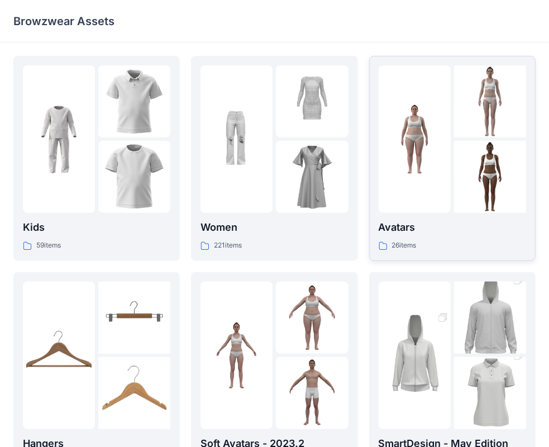
click at [399, 232] on p "Avatars" at bounding box center [452, 227] width 147 height 16
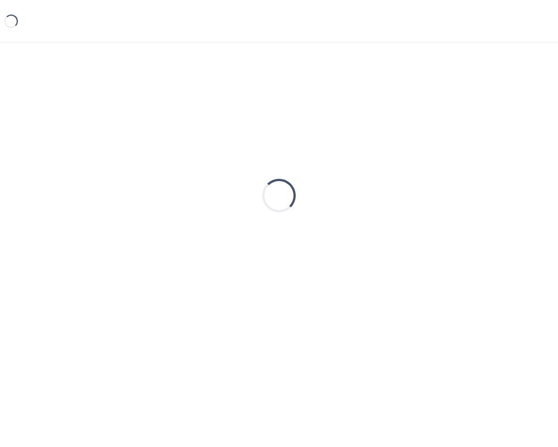
click at [398, 232] on div "Loading..." at bounding box center [279, 195] width 532 height 279
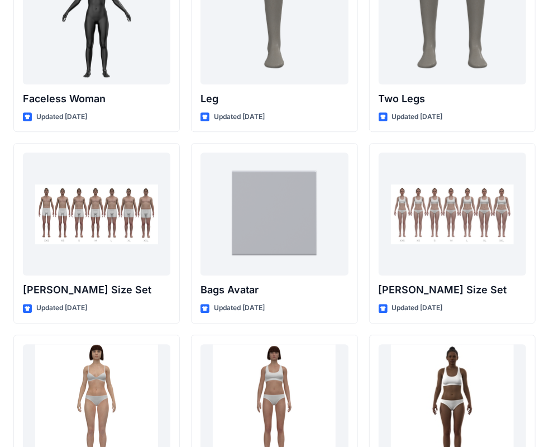
scroll to position [1061, 0]
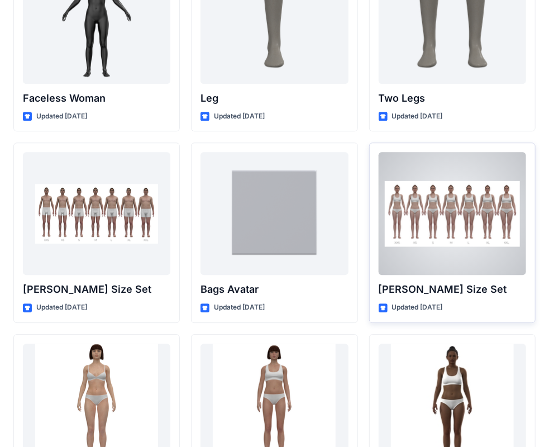
click at [447, 251] on div at bounding box center [452, 213] width 147 height 123
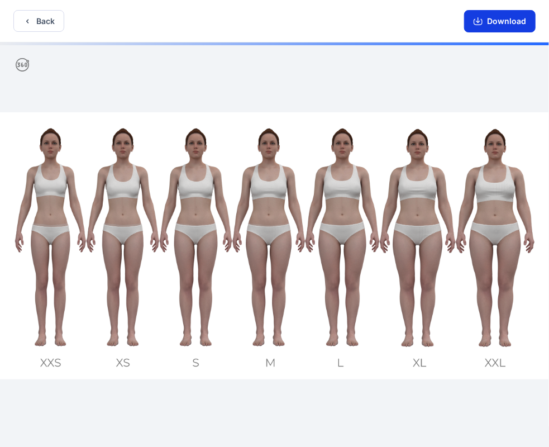
click at [492, 28] on button "Download" at bounding box center [499, 21] width 71 height 22
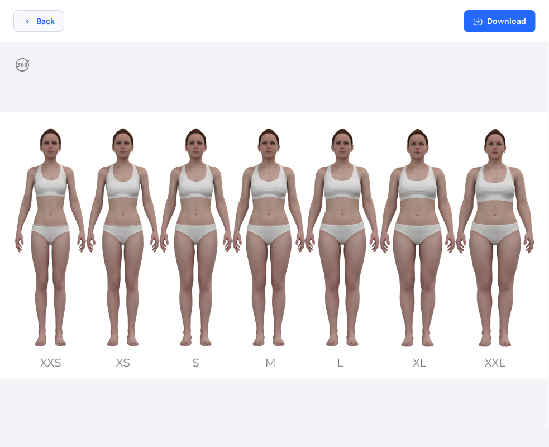
click at [38, 21] on button "Back" at bounding box center [38, 21] width 51 height 22
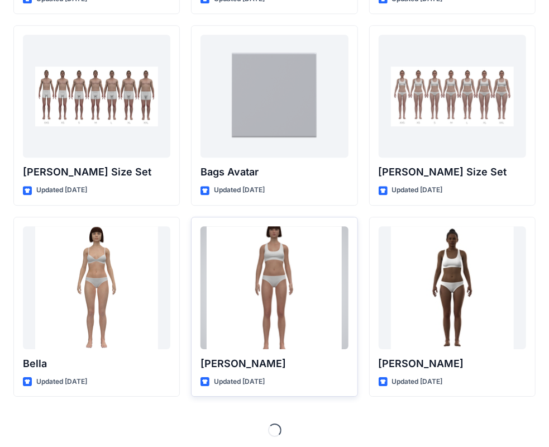
scroll to position [1179, 0]
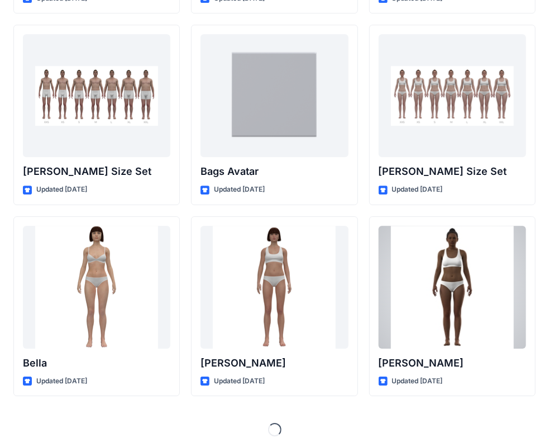
click at [439, 270] on div at bounding box center [452, 287] width 147 height 123
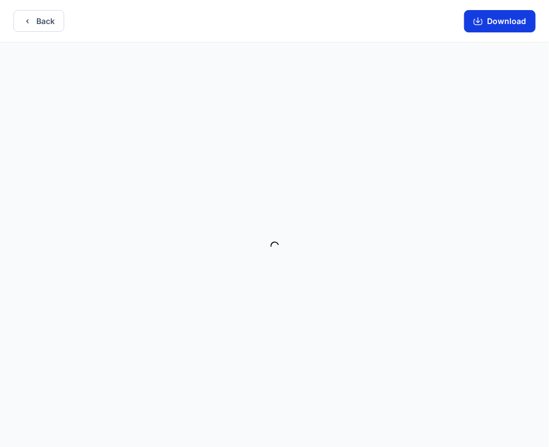
click at [498, 25] on button "Download" at bounding box center [499, 21] width 71 height 22
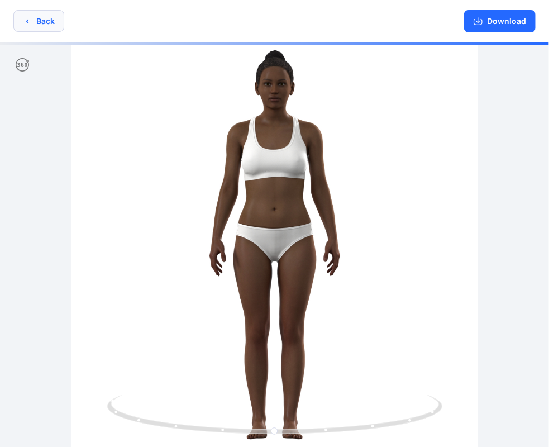
click at [38, 27] on button "Back" at bounding box center [38, 21] width 51 height 22
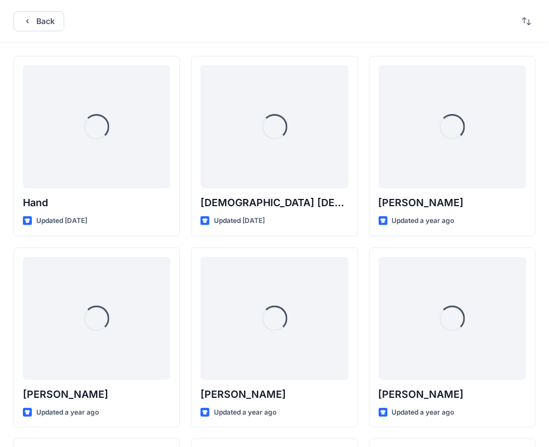
scroll to position [1179, 0]
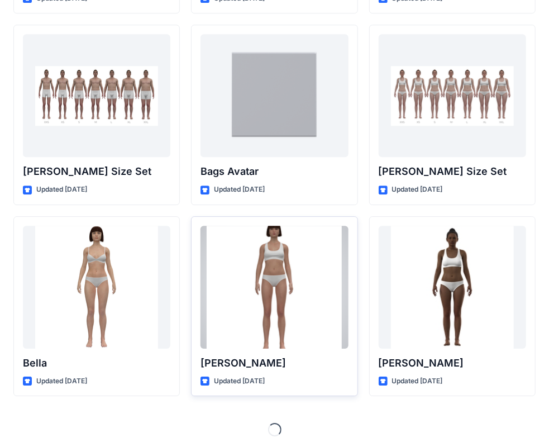
click at [288, 264] on div at bounding box center [273, 287] width 147 height 123
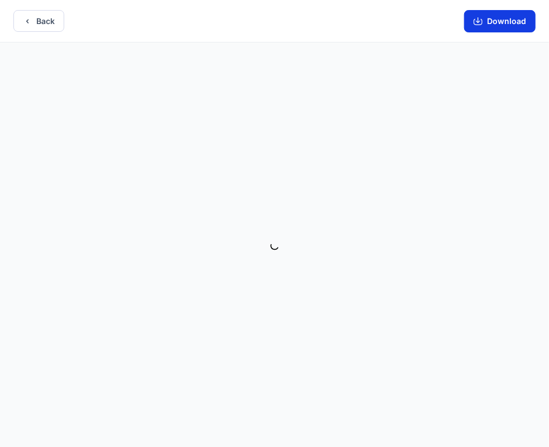
click at [516, 25] on button "Download" at bounding box center [499, 21] width 71 height 22
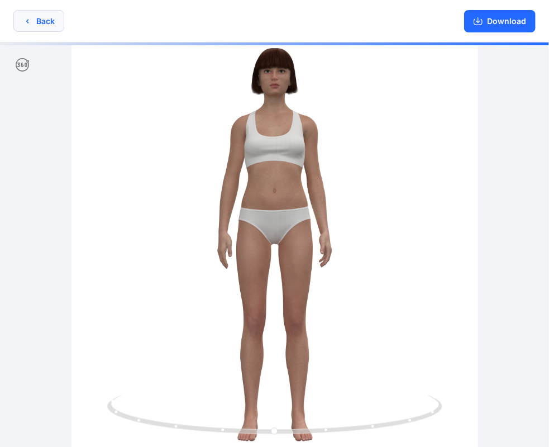
click at [40, 28] on button "Back" at bounding box center [38, 21] width 51 height 22
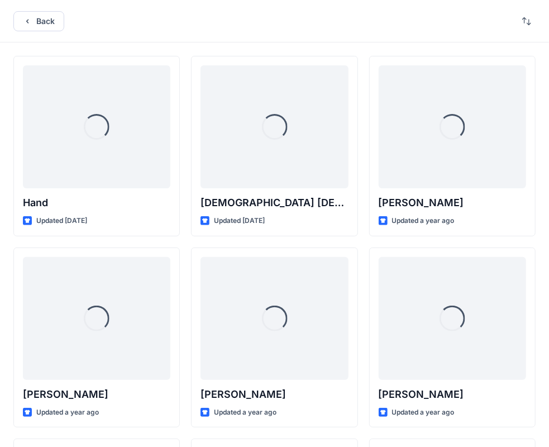
scroll to position [1179, 0]
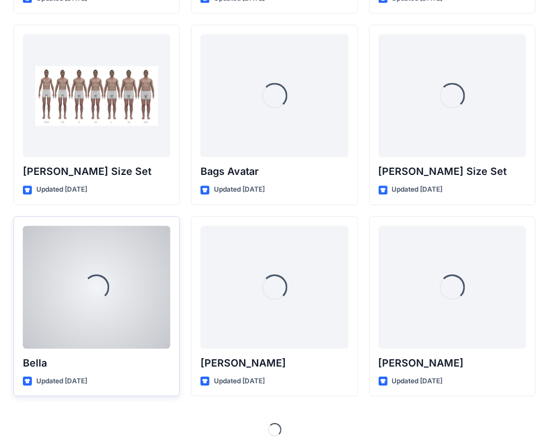
click at [116, 308] on div "Loading..." at bounding box center [96, 287] width 147 height 123
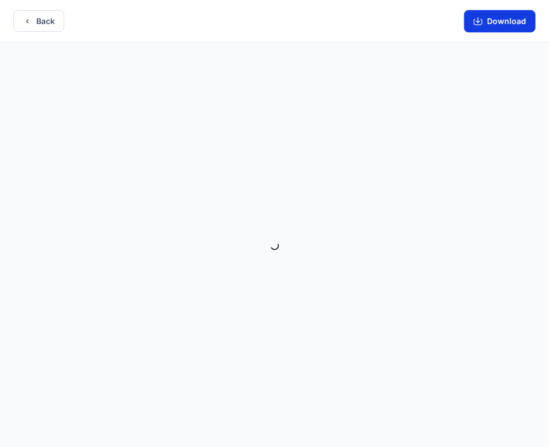
click at [513, 23] on button "Download" at bounding box center [499, 21] width 71 height 22
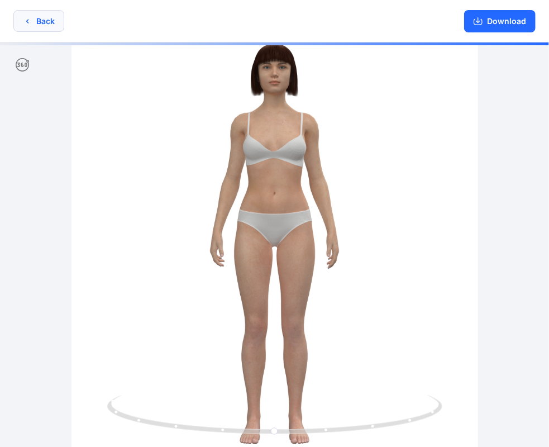
click at [25, 23] on icon "button" at bounding box center [27, 21] width 9 height 9
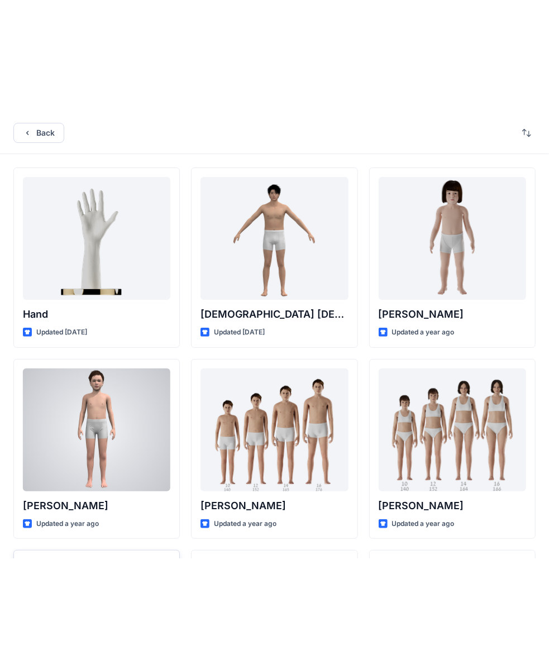
scroll to position [223, 0]
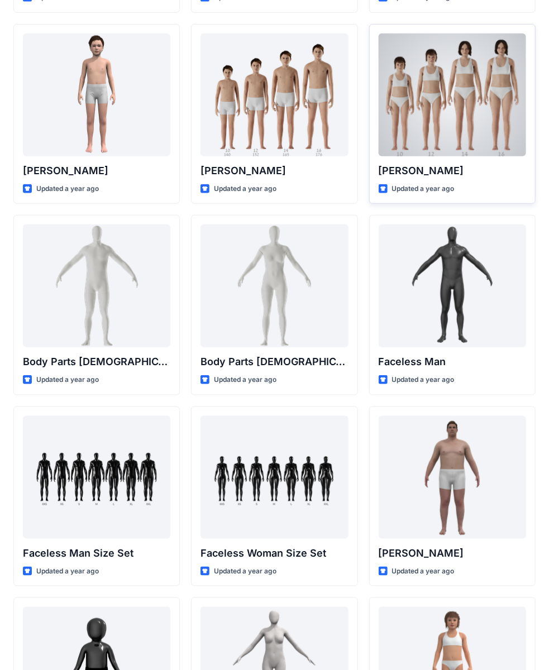
click at [456, 101] on div at bounding box center [452, 95] width 147 height 123
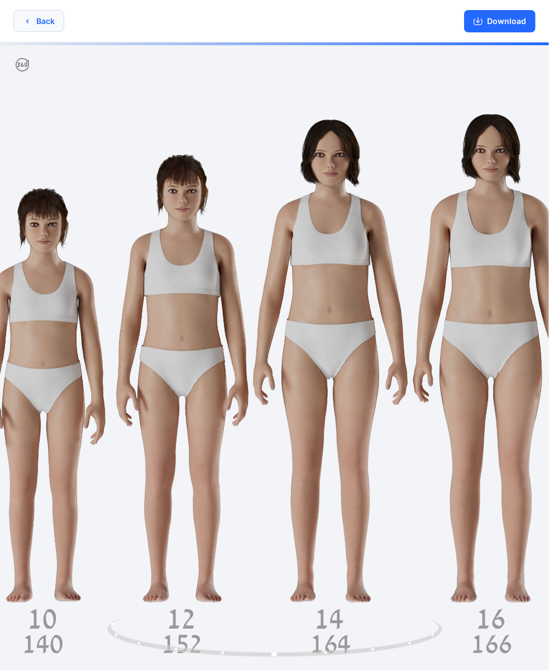
click at [41, 14] on button "Back" at bounding box center [38, 21] width 51 height 22
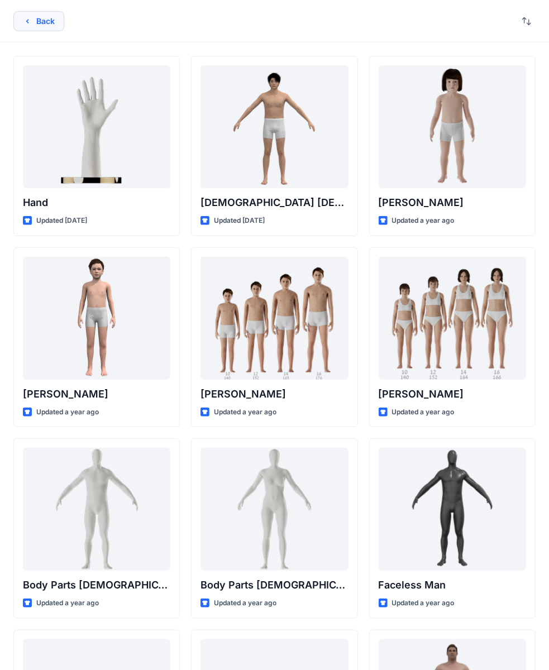
click at [41, 28] on button "Back" at bounding box center [38, 21] width 51 height 20
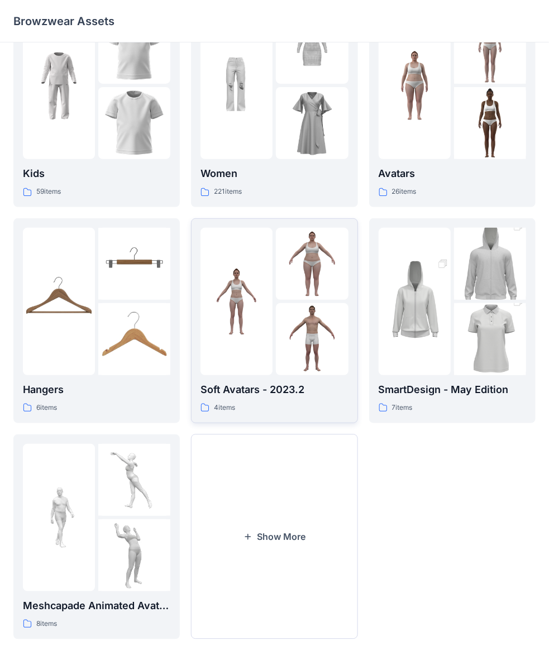
scroll to position [54, 0]
click at [255, 334] on img at bounding box center [236, 301] width 72 height 72
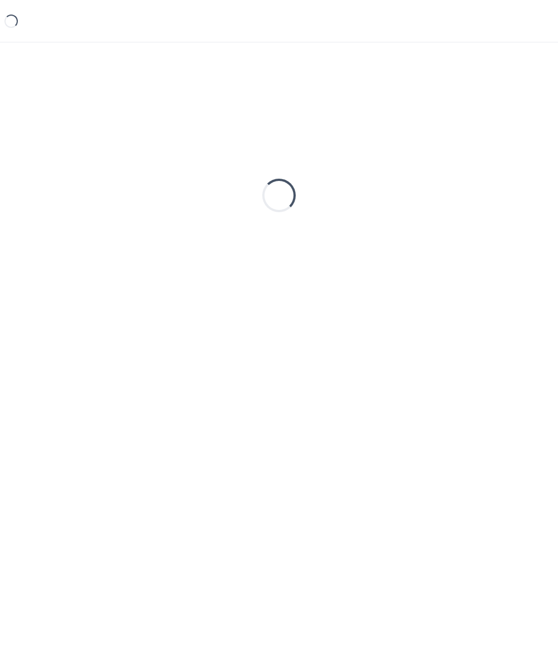
click at [255, 334] on div "Loading..." at bounding box center [279, 195] width 532 height 279
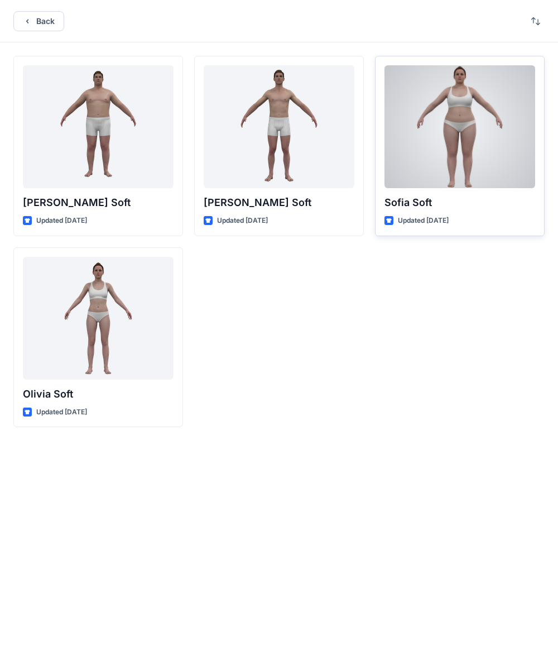
click at [462, 151] on div at bounding box center [460, 126] width 151 height 123
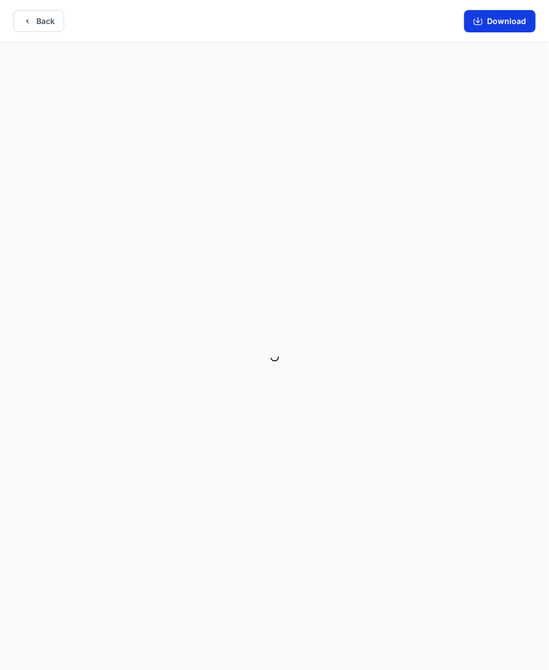
click at [499, 26] on button "Download" at bounding box center [499, 21] width 71 height 22
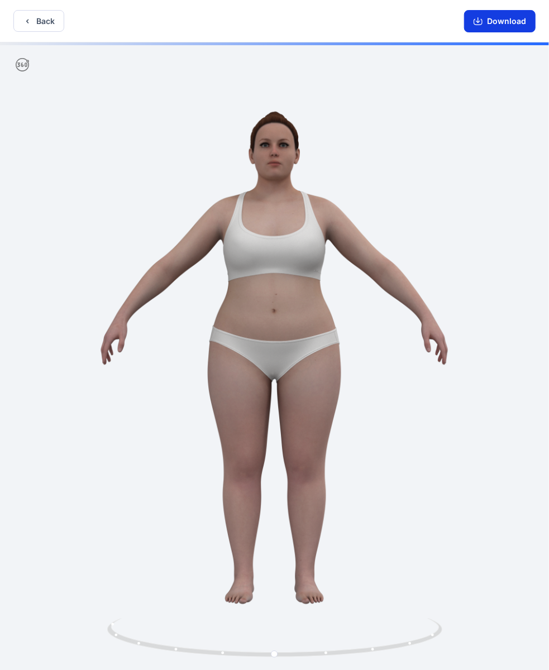
click at [489, 23] on button "Download" at bounding box center [499, 21] width 71 height 22
click at [41, 17] on button "Back" at bounding box center [38, 21] width 51 height 22
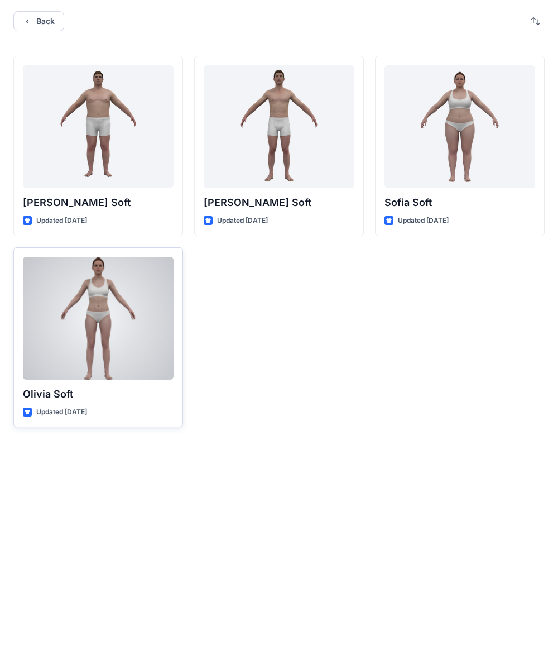
click at [65, 340] on div at bounding box center [98, 318] width 151 height 123
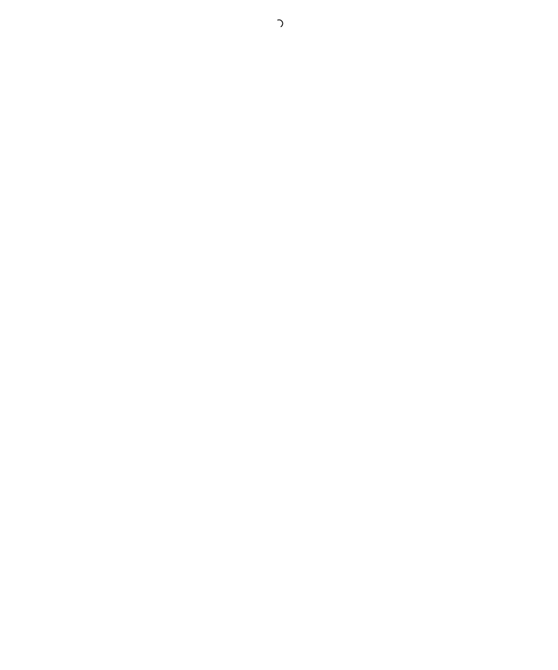
click at [65, 340] on div at bounding box center [279, 335] width 558 height 670
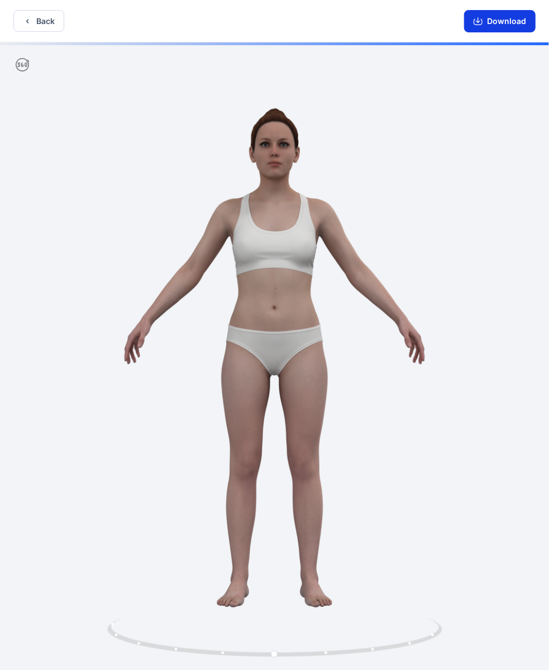
click at [503, 22] on button "Download" at bounding box center [499, 21] width 71 height 22
click at [37, 20] on button "Back" at bounding box center [38, 21] width 51 height 22
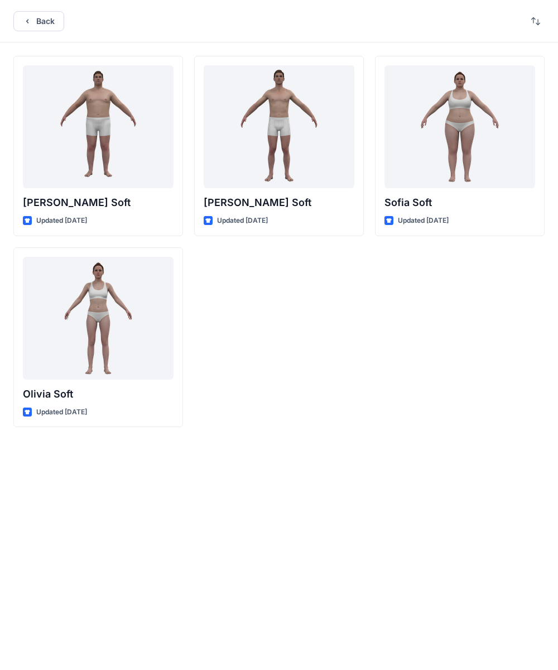
click at [37, 20] on button "Back" at bounding box center [38, 21] width 51 height 20
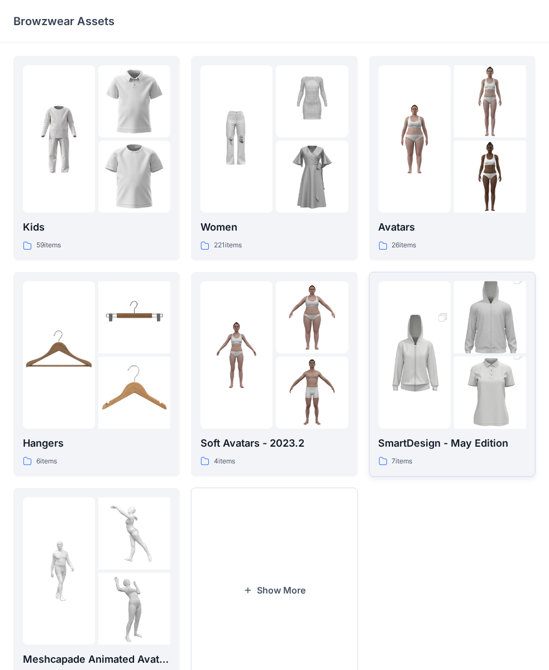
scroll to position [54, 0]
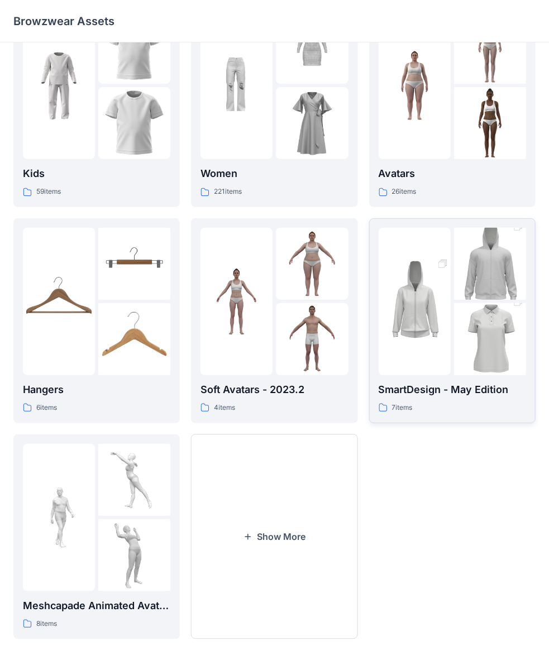
click at [434, 317] on img at bounding box center [415, 301] width 72 height 108
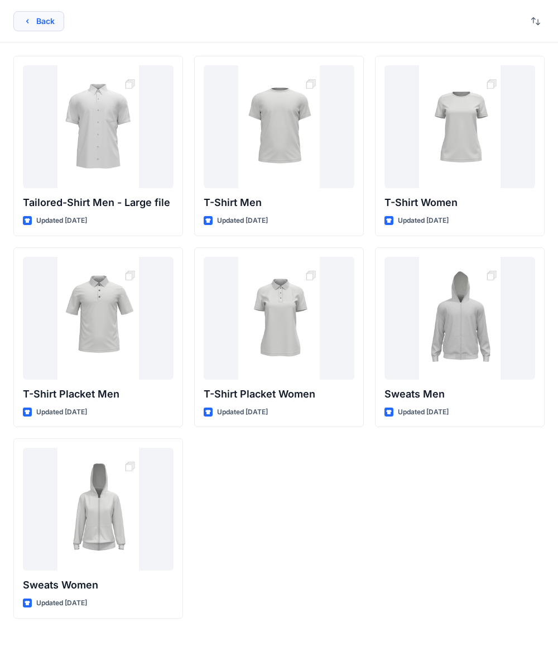
click at [32, 21] on button "Back" at bounding box center [38, 21] width 51 height 20
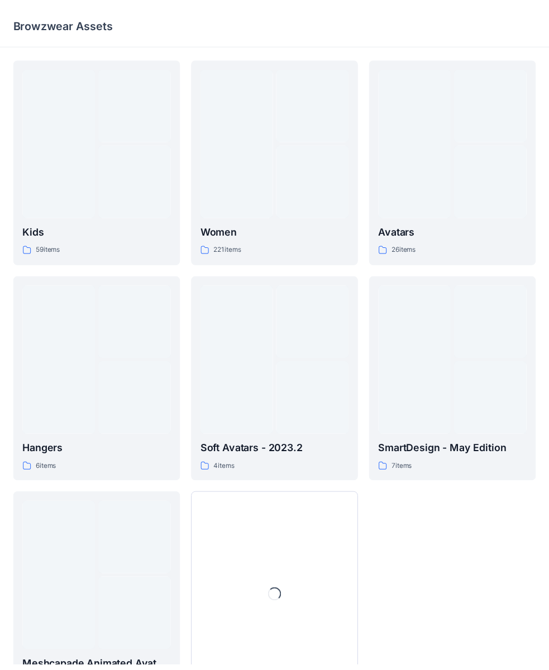
scroll to position [54, 0]
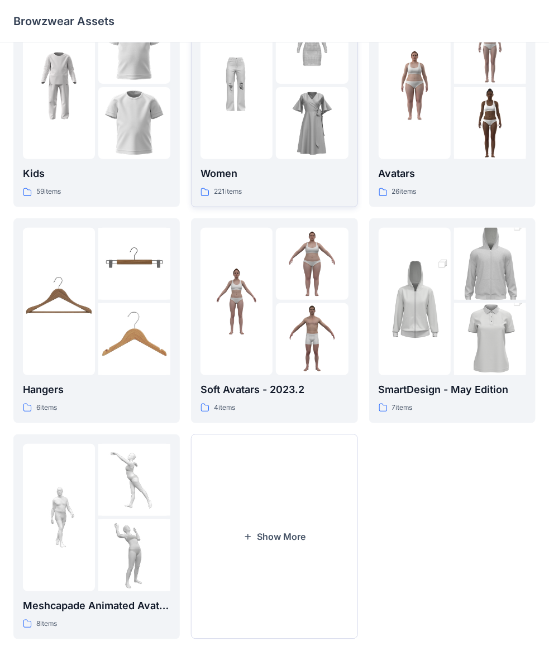
click at [252, 140] on div at bounding box center [236, 85] width 72 height 147
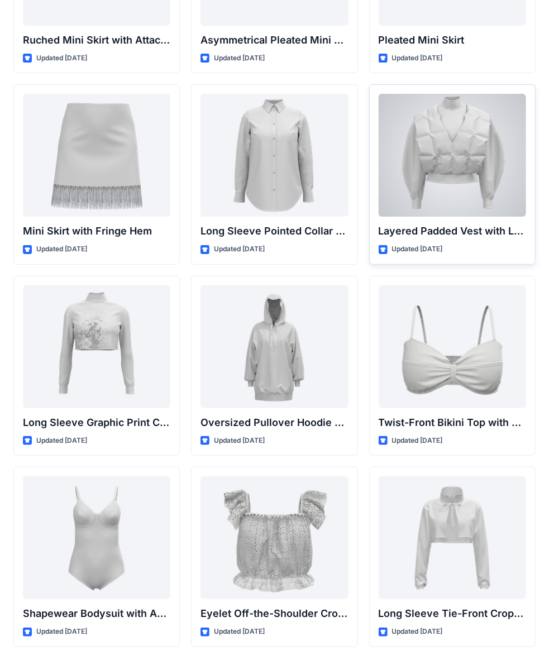
scroll to position [3246, 0]
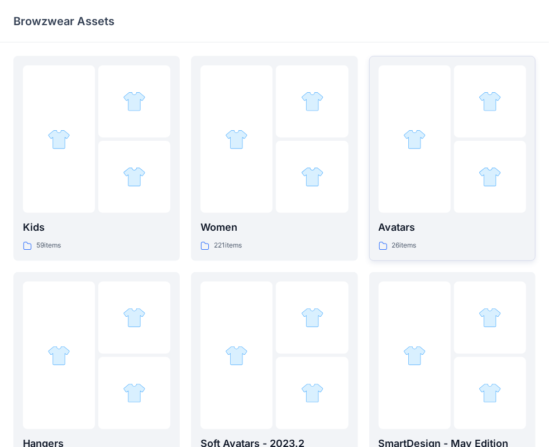
click at [428, 136] on div at bounding box center [415, 138] width 72 height 147
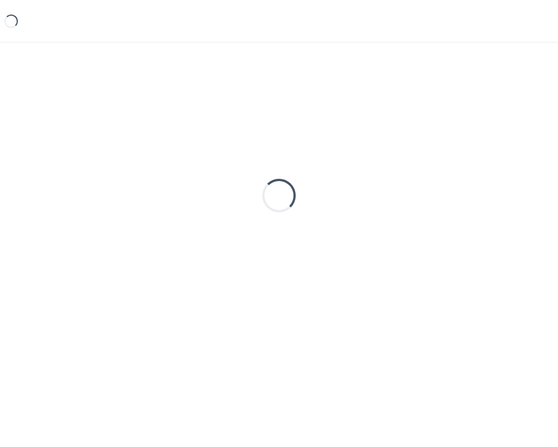
click at [428, 136] on div "Loading..." at bounding box center [279, 195] width 532 height 279
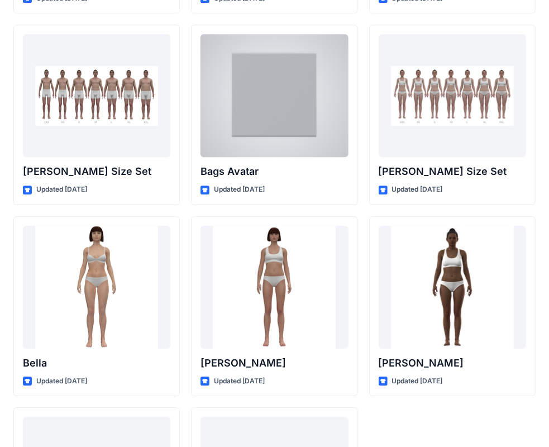
scroll to position [1329, 0]
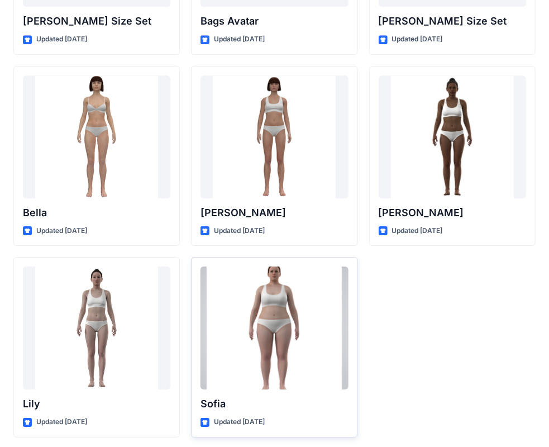
click at [255, 315] on div at bounding box center [273, 327] width 147 height 123
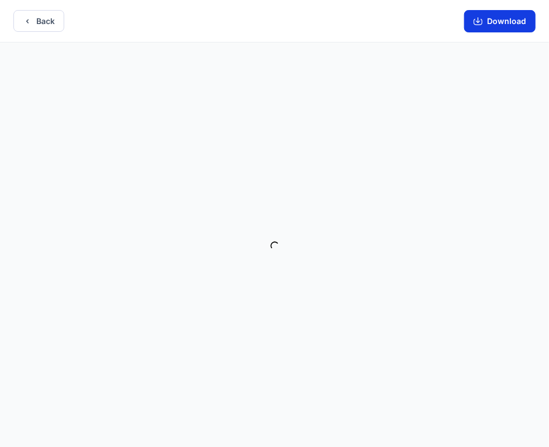
click at [497, 20] on button "Download" at bounding box center [499, 21] width 71 height 22
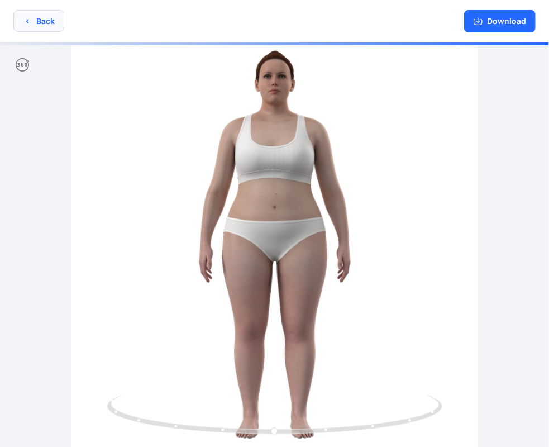
click at [21, 13] on button "Back" at bounding box center [38, 21] width 51 height 22
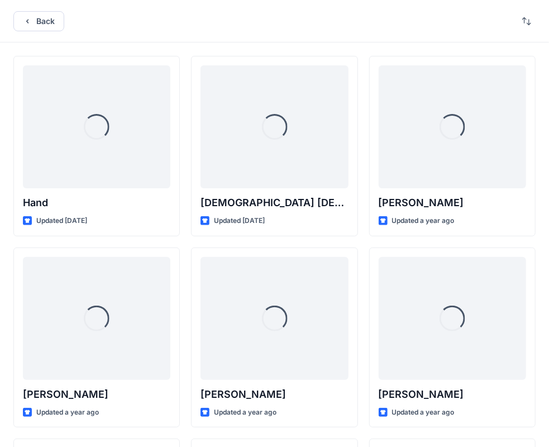
scroll to position [1329, 0]
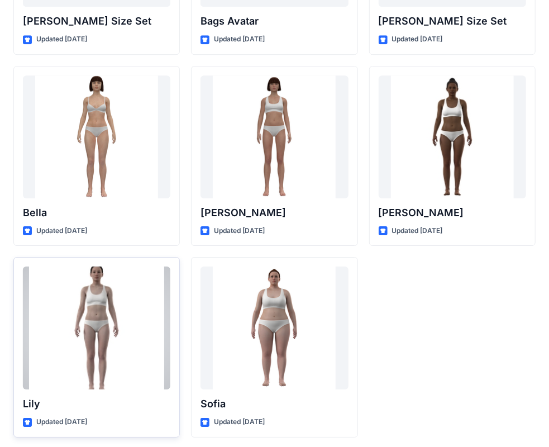
click at [113, 360] on div at bounding box center [96, 327] width 147 height 123
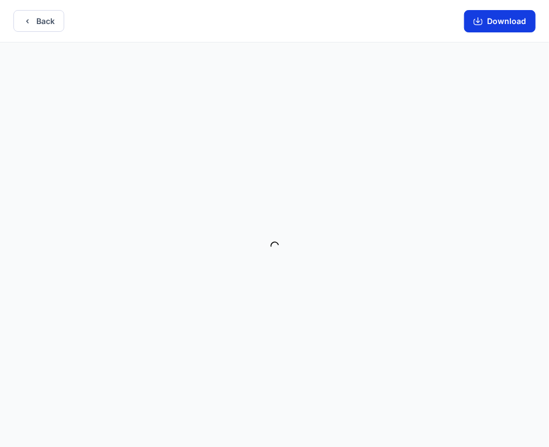
click at [506, 19] on button "Download" at bounding box center [499, 21] width 71 height 22
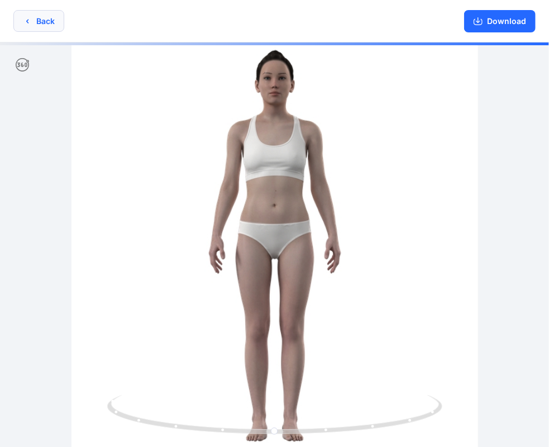
click at [34, 16] on button "Back" at bounding box center [38, 21] width 51 height 22
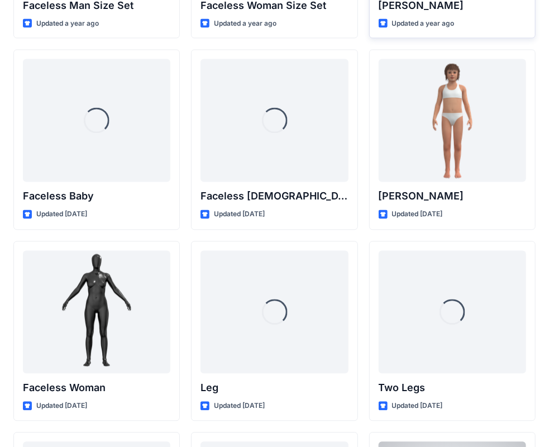
scroll to position [771, 0]
